Goal: Information Seeking & Learning: Understand process/instructions

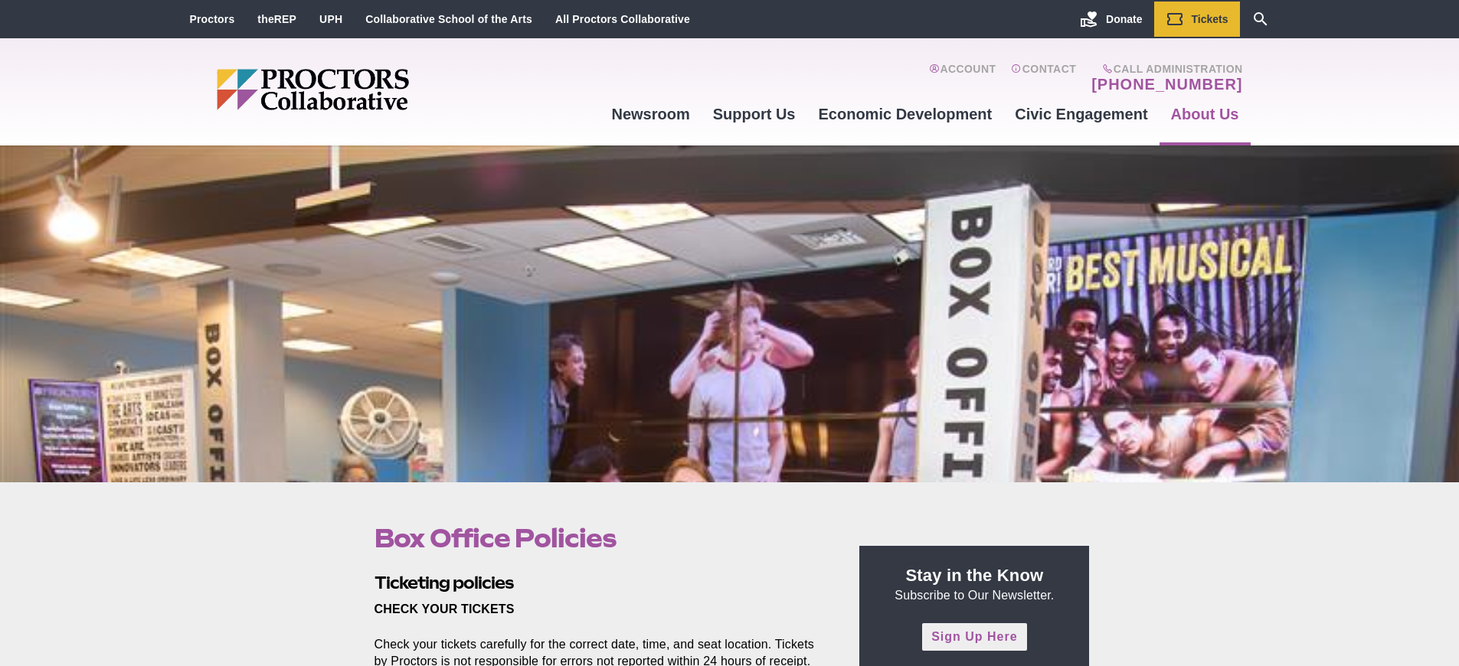
click at [974, 637] on link "Sign Up Here" at bounding box center [974, 636] width 104 height 27
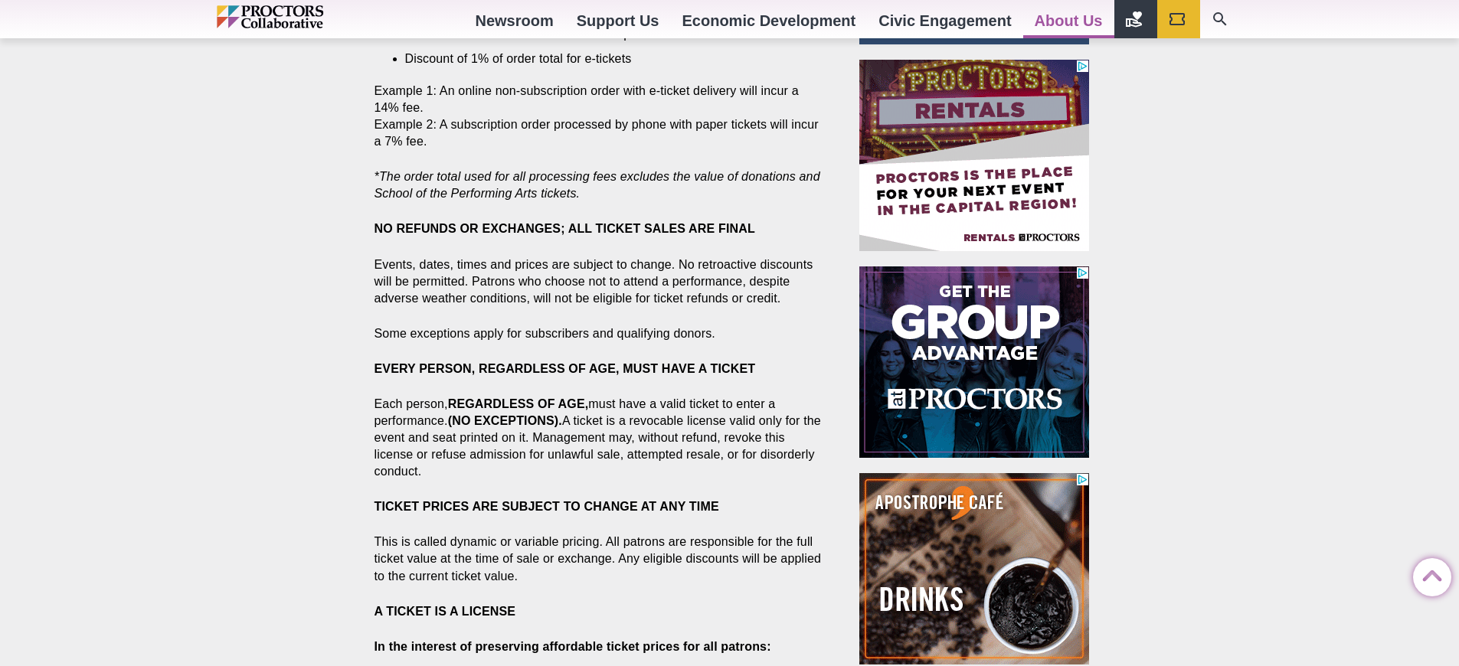
click at [564, 228] on strong "NO REFUNDS OR EXCHANGES; ALL TICKET SALES ARE FINAL" at bounding box center [565, 228] width 381 height 13
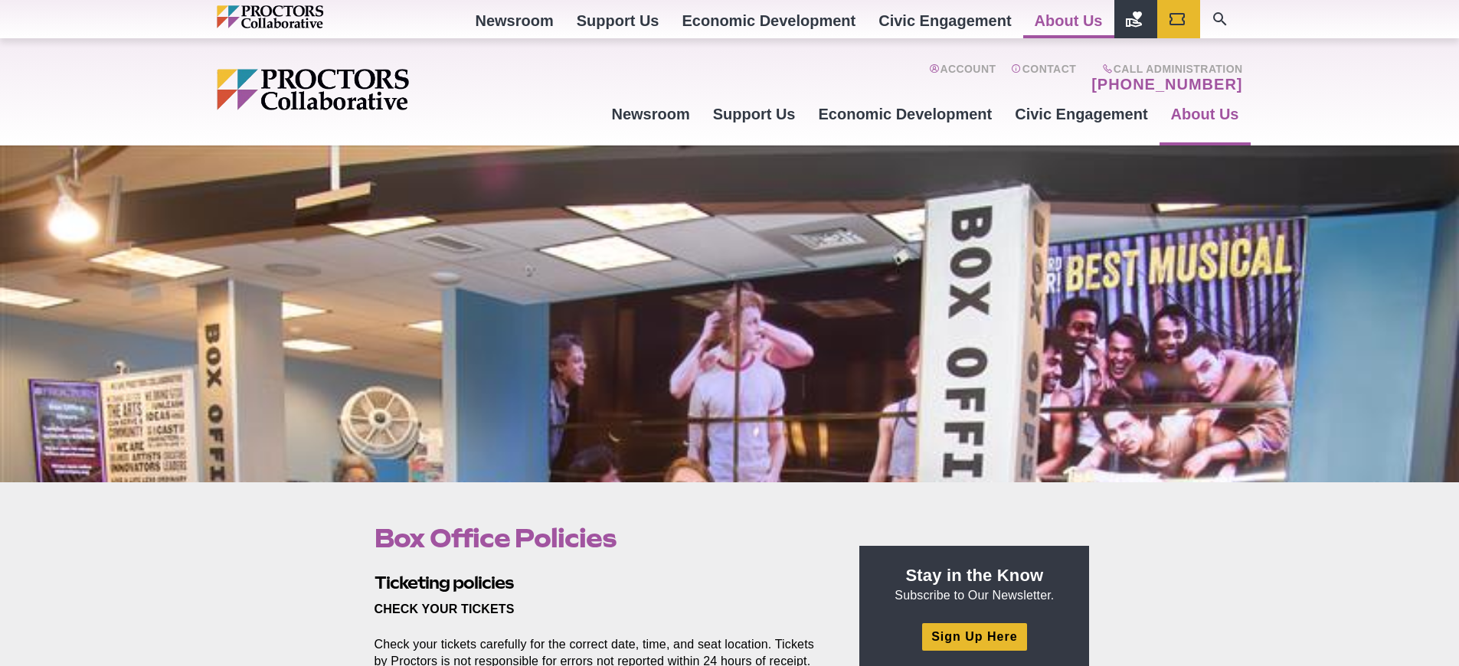
scroll to position [730, 0]
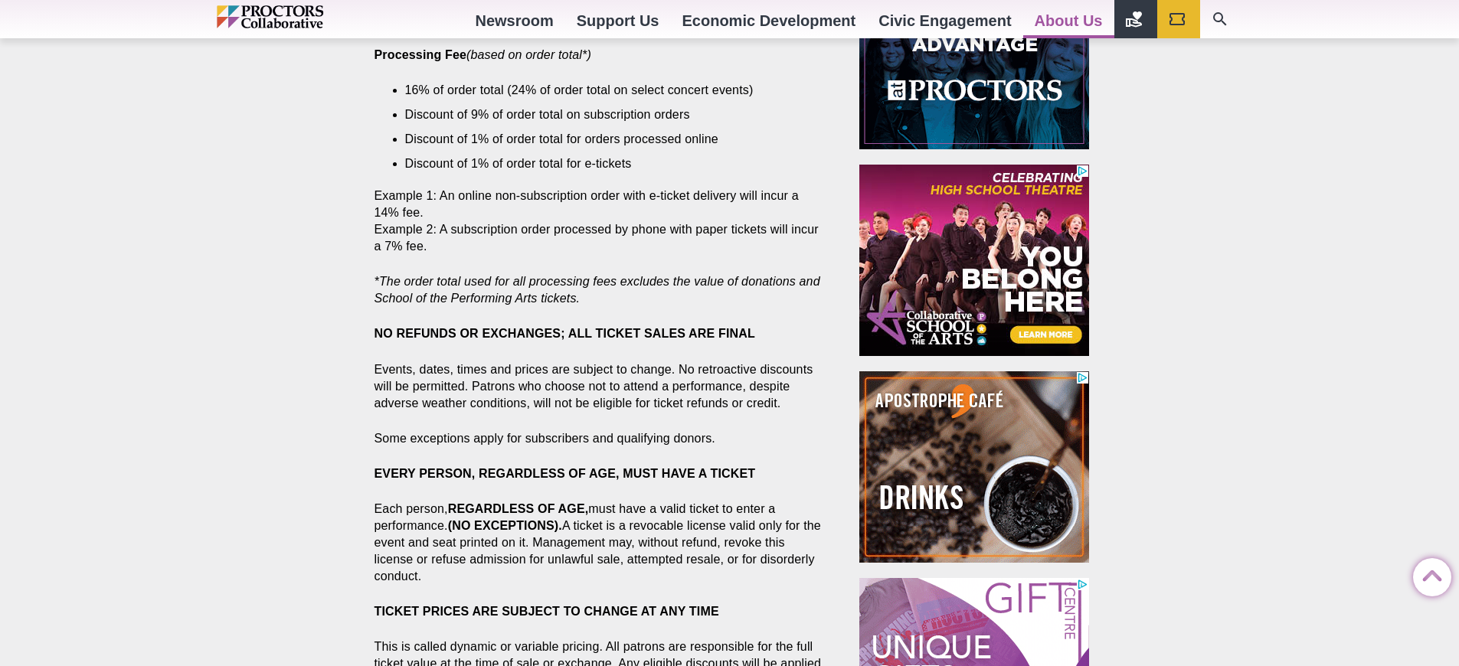
click at [564, 333] on strong "NO REFUNDS OR EXCHANGES; ALL TICKET SALES ARE FINAL" at bounding box center [565, 333] width 381 height 13
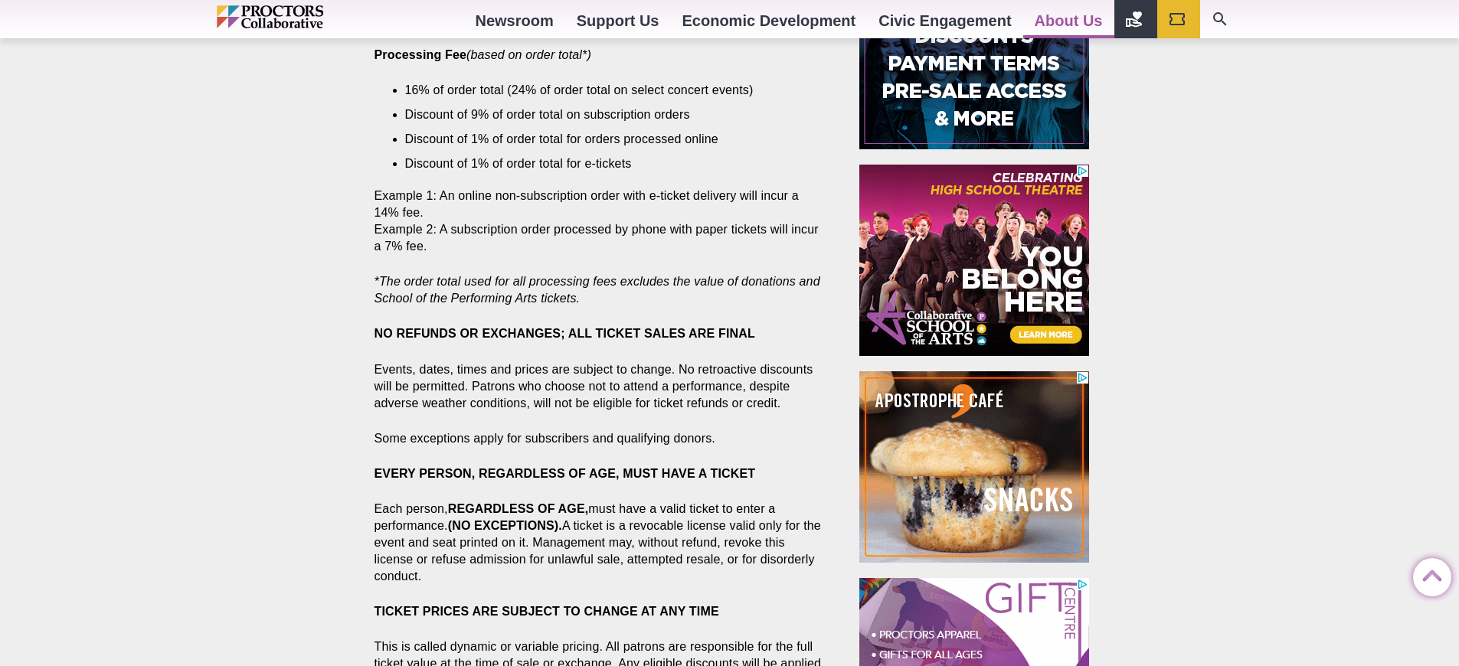
click at [564, 333] on strong "NO REFUNDS OR EXCHANGES; ALL TICKET SALES ARE FINAL" at bounding box center [565, 333] width 381 height 13
